Goal: Check status

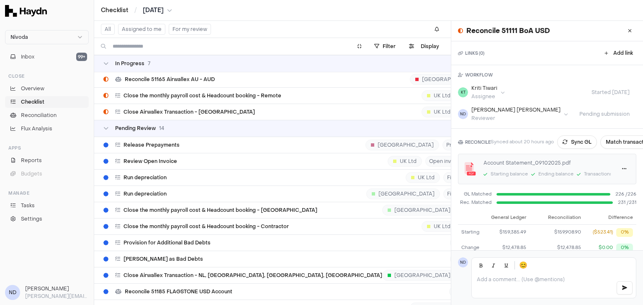
scroll to position [4159, 1]
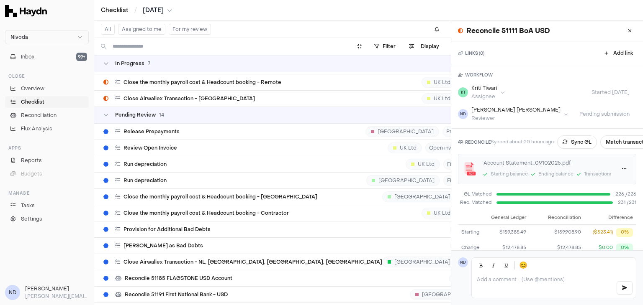
click at [151, 9] on span "[DATE]" at bounding box center [153, 10] width 21 height 8
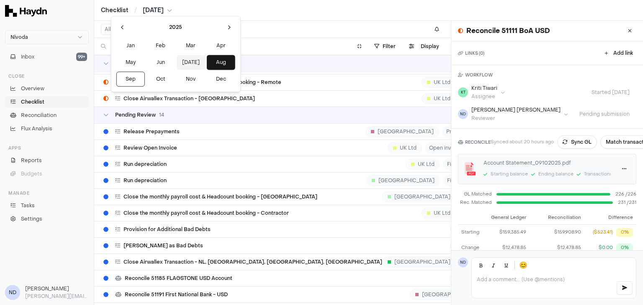
click at [177, 62] on button "[DATE]" at bounding box center [191, 62] width 28 height 15
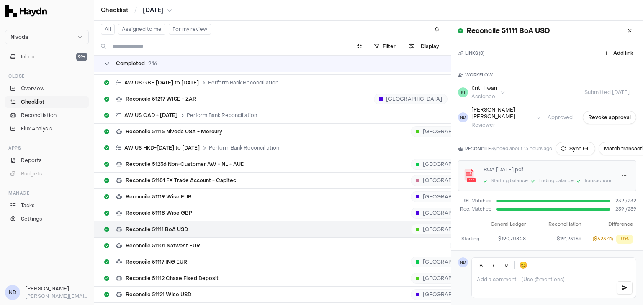
click at [112, 64] on div "Completed 246" at bounding box center [130, 63] width 53 height 7
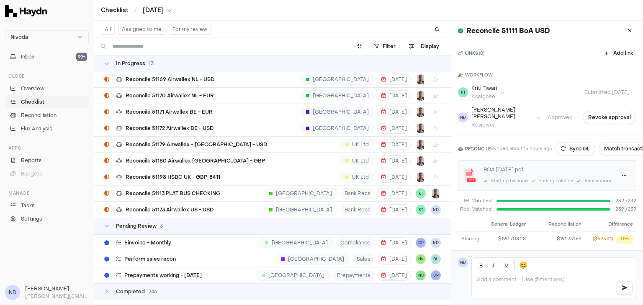
click at [110, 67] on td "In Progress 13" at bounding box center [272, 63] width 356 height 17
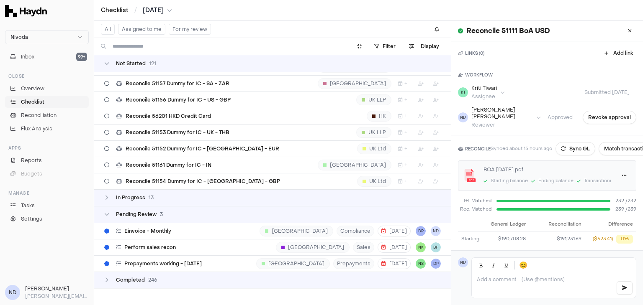
scroll to position [1846, 0]
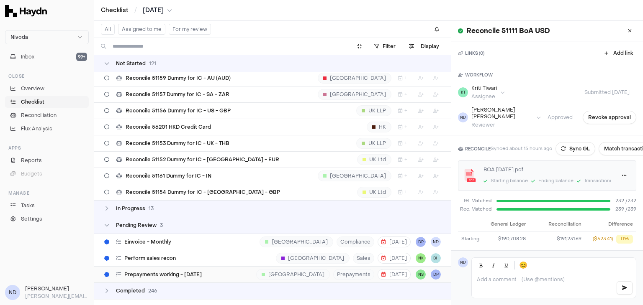
click at [199, 272] on span "Prepayments working - [DATE]" at bounding box center [162, 275] width 77 height 7
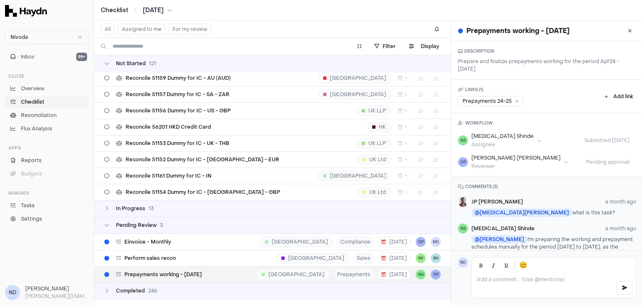
click at [152, 8] on span "[DATE]" at bounding box center [153, 10] width 21 height 8
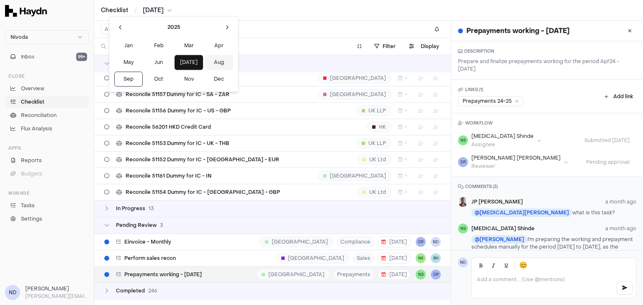
click at [205, 62] on button "Aug" at bounding box center [219, 62] width 28 height 15
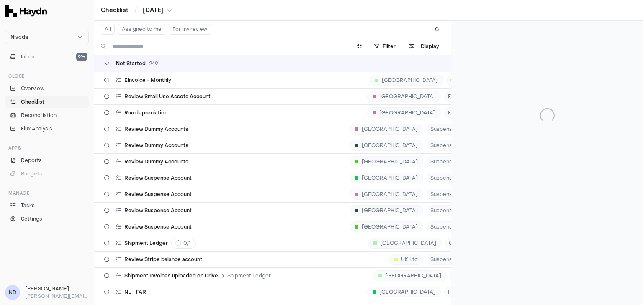
click at [105, 62] on icon at bounding box center [106, 63] width 5 height 5
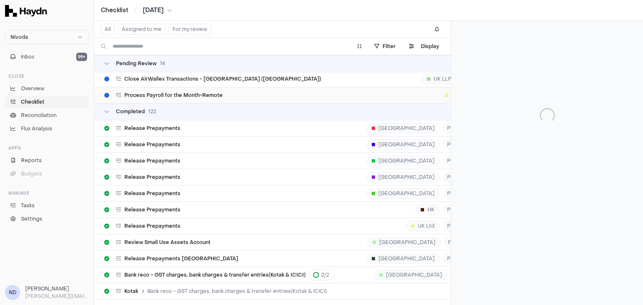
scroll to position [345, 0]
click at [105, 61] on icon at bounding box center [106, 63] width 5 height 5
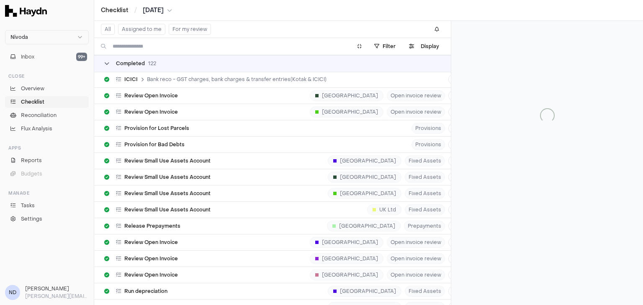
click at [106, 66] on icon at bounding box center [106, 63] width 5 height 5
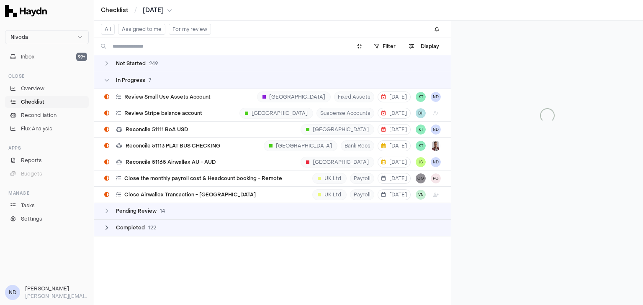
scroll to position [0, 0]
click at [159, 128] on span "Reconcile 51111 BoA USD" at bounding box center [157, 129] width 62 height 7
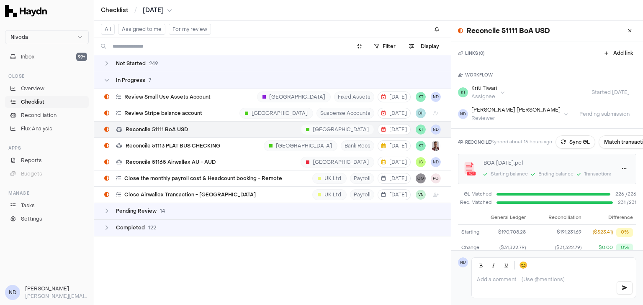
scroll to position [60, 0]
